Goal: Task Accomplishment & Management: Manage account settings

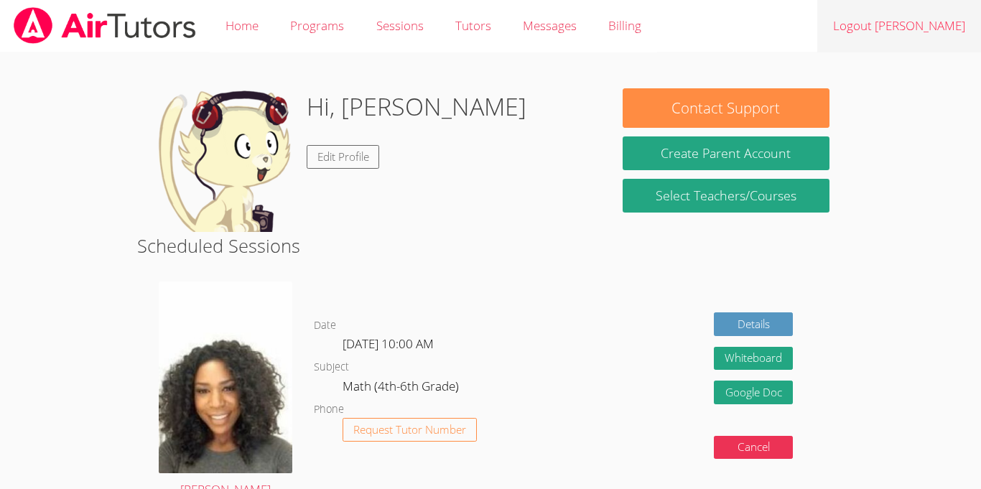
click at [789, 27] on link "Logout Jean Wildensky" at bounding box center [899, 26] width 164 height 52
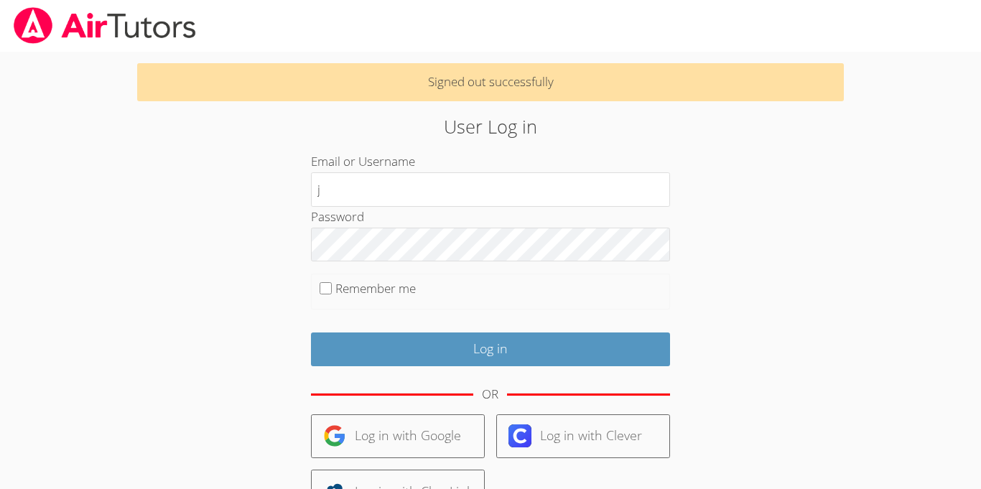
type input "jeandt"
click at [345, 290] on label "Remember me" at bounding box center [375, 288] width 80 height 17
click at [332, 290] on input "Remember me" at bounding box center [325, 288] width 12 height 12
checkbox input "true"
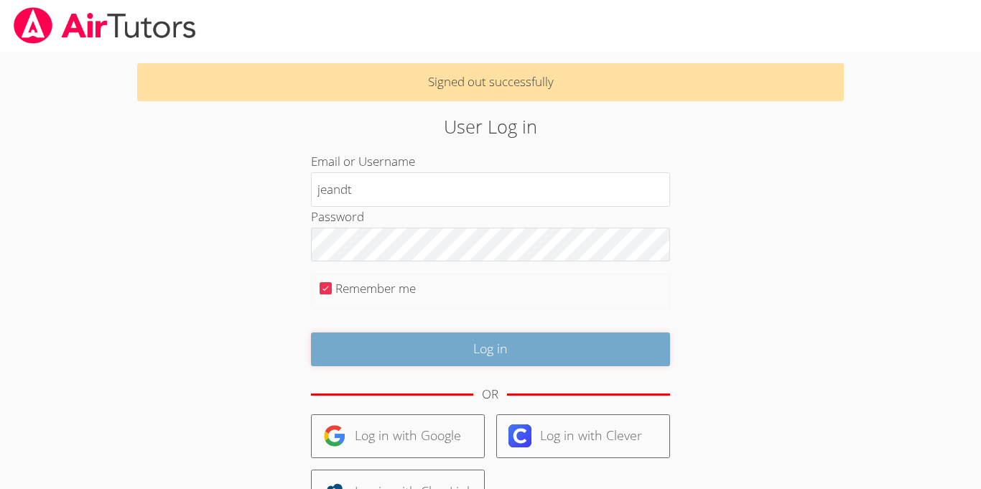
click at [368, 344] on input "Log in" at bounding box center [490, 349] width 359 height 34
